Goal: Information Seeking & Learning: Learn about a topic

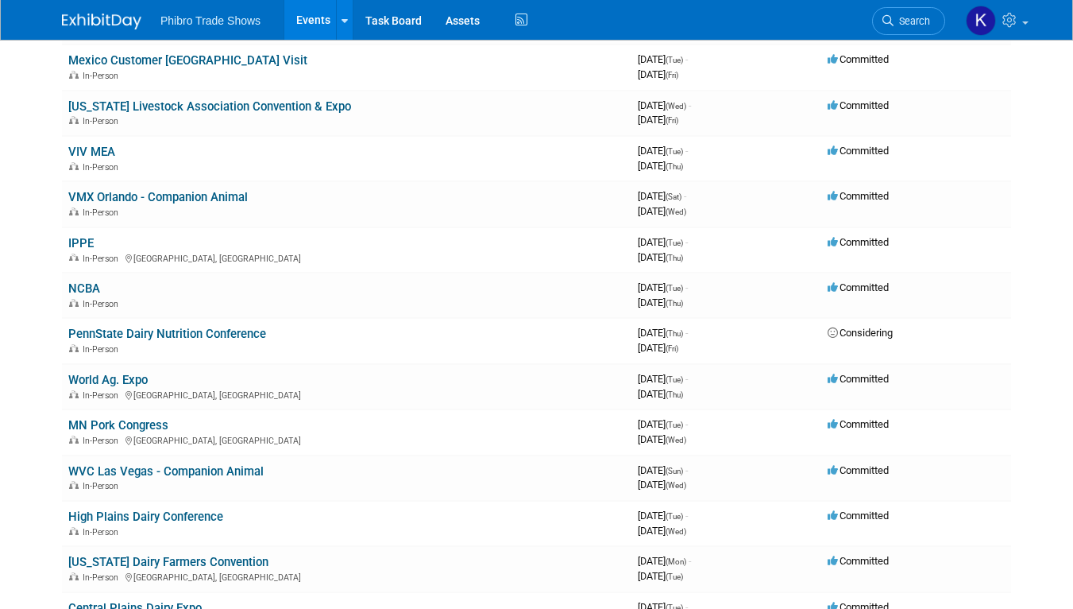
scroll to position [555, 0]
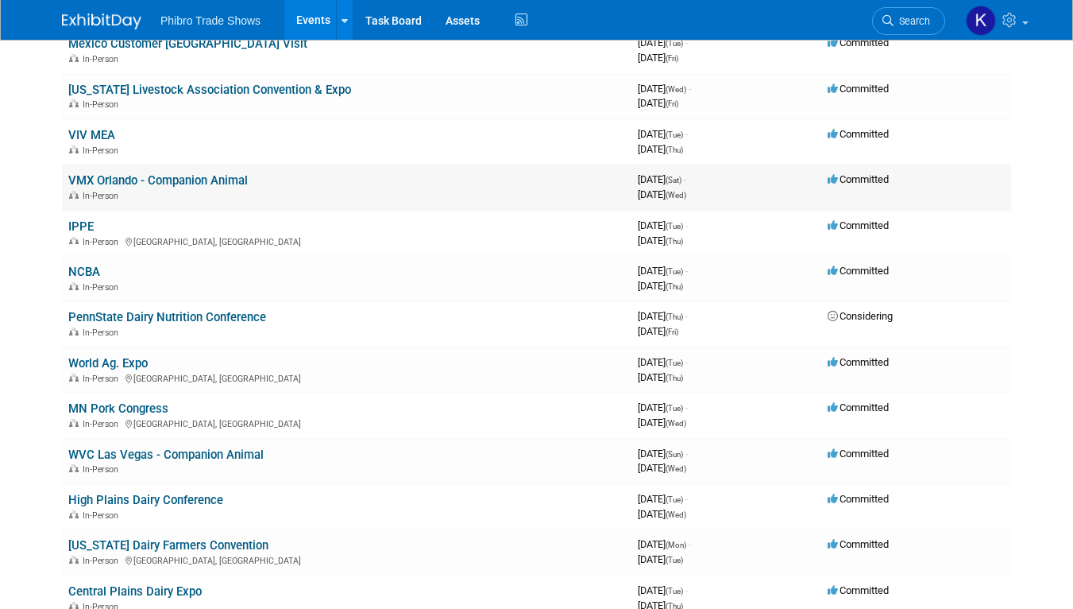
click at [212, 182] on link "VMX Orlando - Companion Animal" at bounding box center [158, 180] width 180 height 14
click at [208, 458] on link "WVC Las Vegas - Companion Animal" at bounding box center [165, 454] width 195 height 14
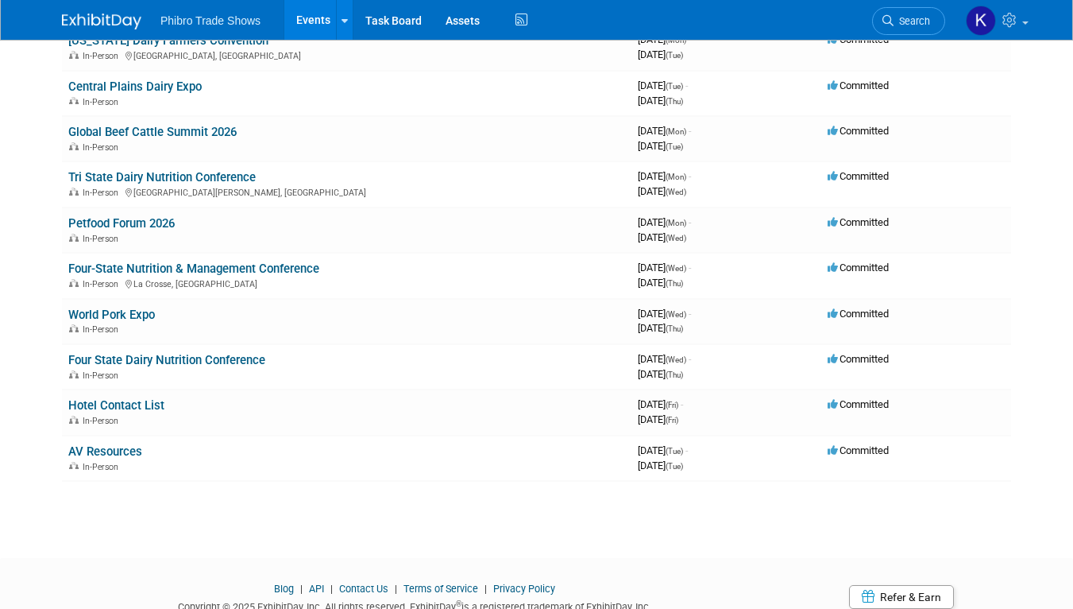
scroll to position [1098, 0]
